Goal: Find specific page/section: Find specific page/section

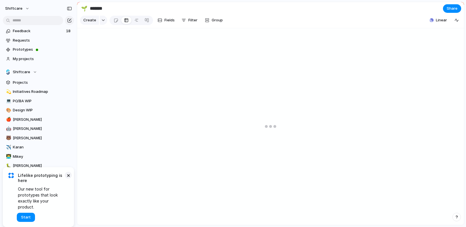
click at [69, 178] on button "×" at bounding box center [68, 175] width 7 height 7
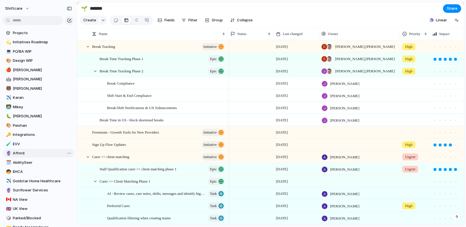
scroll to position [52, 0]
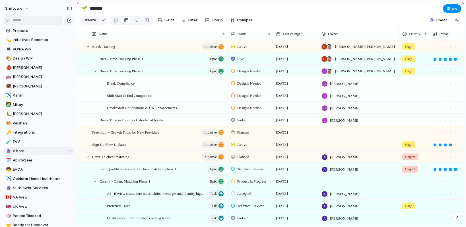
click at [19, 152] on span "Afford" at bounding box center [42, 151] width 59 height 6
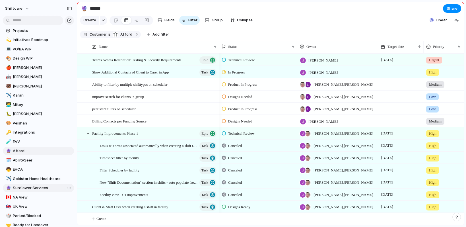
click at [30, 189] on span "Sunflower Services" at bounding box center [42, 188] width 59 height 6
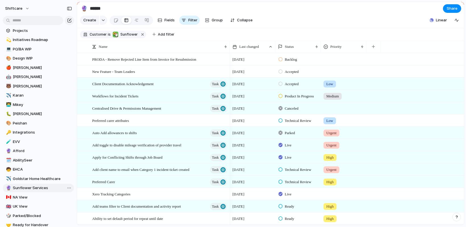
type input "**********"
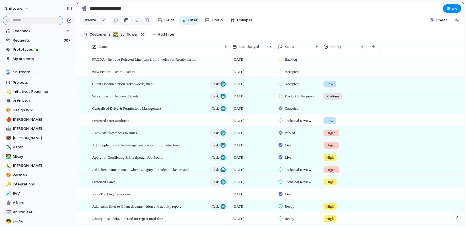
click at [25, 22] on input "text" at bounding box center [33, 20] width 60 height 9
